Goal: Task Accomplishment & Management: Use online tool/utility

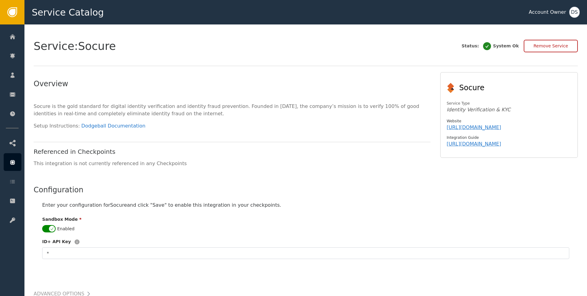
click at [284, 147] on div "Referenced in Checkpoints" at bounding box center [232, 151] width 397 height 9
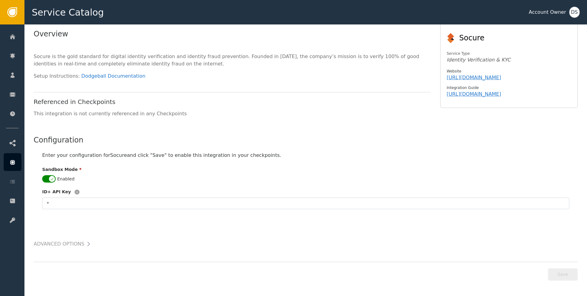
click at [386, 56] on span "Socure is the gold standard for digital identity verification and identity frau…" at bounding box center [226, 59] width 385 height 13
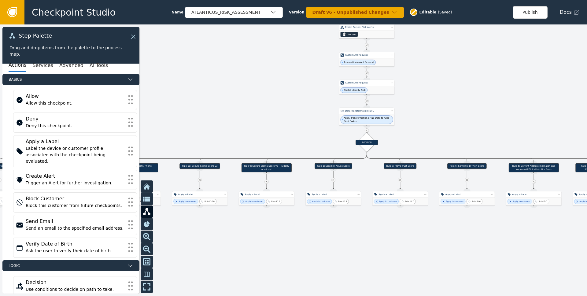
drag, startPoint x: 311, startPoint y: 145, endPoint x: 295, endPoint y: 64, distance: 81.6
click at [295, 64] on div at bounding box center [293, 159] width 587 height 271
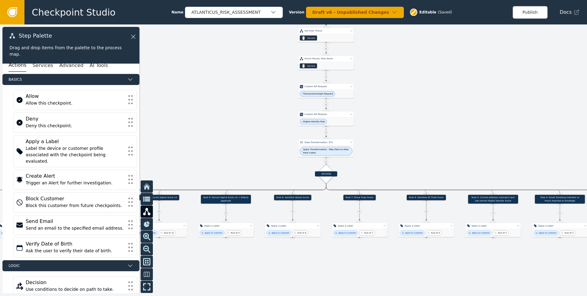
drag, startPoint x: 317, startPoint y: 92, endPoint x: 276, endPoint y: 125, distance: 52.8
click at [276, 125] on div at bounding box center [293, 159] width 587 height 271
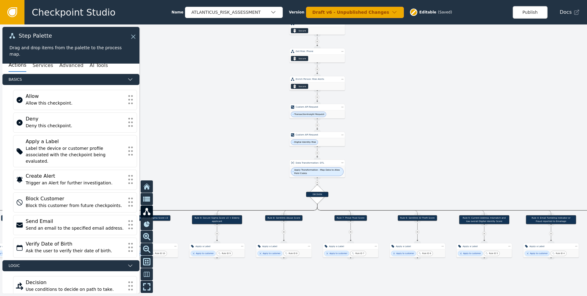
drag, startPoint x: 429, startPoint y: 53, endPoint x: 400, endPoint y: 108, distance: 61.6
click at [400, 108] on div at bounding box center [293, 159] width 587 height 271
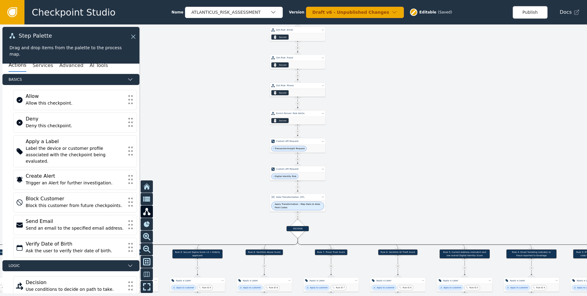
click at [309, 92] on div "Socure" at bounding box center [297, 93] width 55 height 8
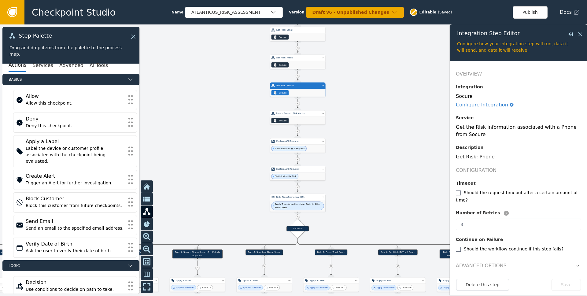
click at [313, 207] on span "Apply Transformation : Map Data to Alias Field Codes" at bounding box center [297, 205] width 47 height 7
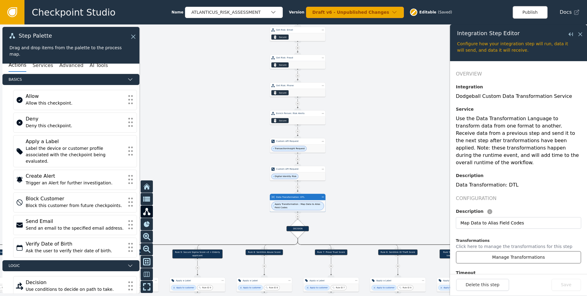
click at [517, 251] on button "Manage Transformations" at bounding box center [518, 257] width 125 height 13
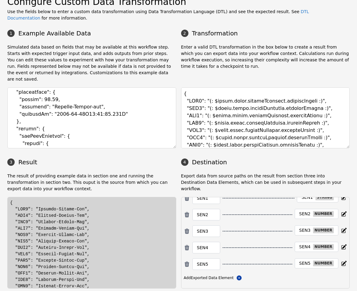
scroll to position [17, 0]
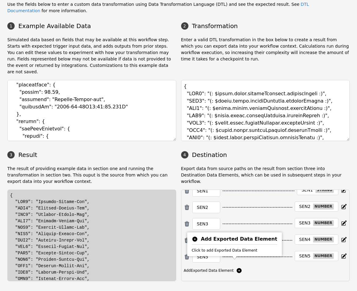
click at [236, 268] on icon at bounding box center [239, 271] width 6 height 6
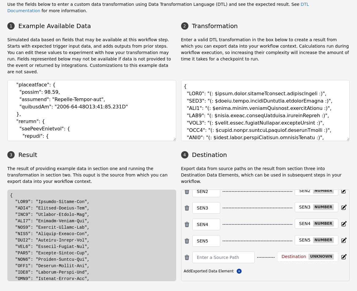
scroll to position [35, 0]
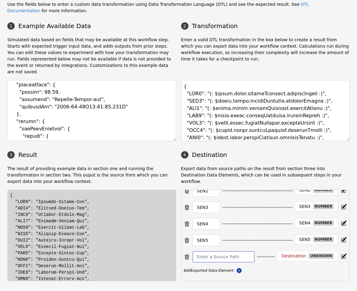
click at [219, 253] on input at bounding box center [223, 256] width 53 height 7
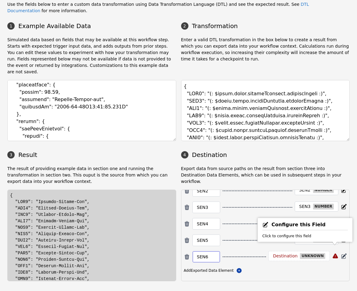
type input "SEN6"
click at [342, 255] on icon at bounding box center [344, 257] width 4 height 4
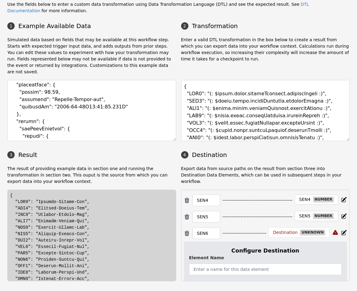
scroll to position [93, 0]
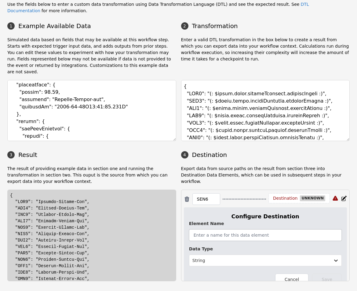
click at [247, 233] on input "text" at bounding box center [265, 235] width 153 height 12
type input "SEN6"
click at [256, 257] on div at bounding box center [259, 261] width 135 height 8
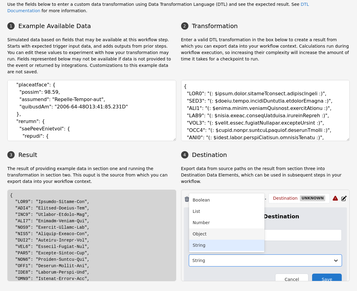
click at [230, 229] on div "Object" at bounding box center [226, 234] width 75 height 11
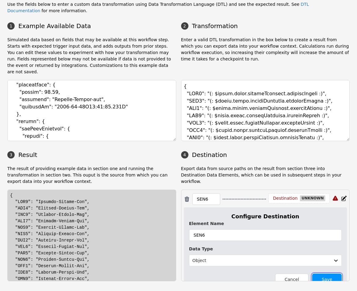
click at [314, 274] on button "Save" at bounding box center [326, 280] width 29 height 12
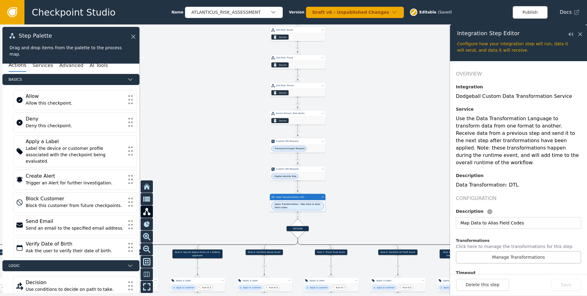
click at [398, 142] on div at bounding box center [293, 159] width 587 height 271
